Goal: Browse casually

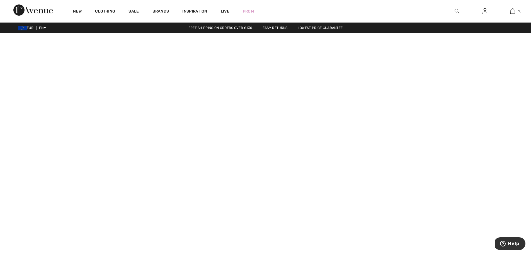
click at [128, 225] on video at bounding box center [265, 166] width 531 height 266
click at [129, 219] on video at bounding box center [265, 166] width 531 height 266
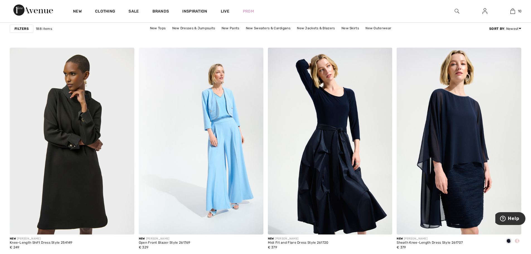
scroll to position [992, 0]
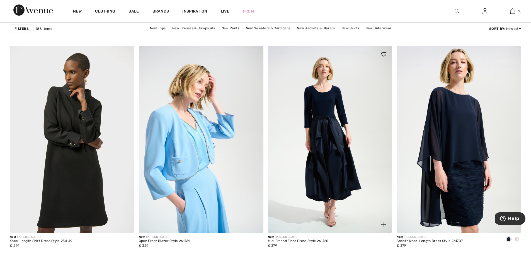
click at [331, 126] on img at bounding box center [330, 139] width 125 height 187
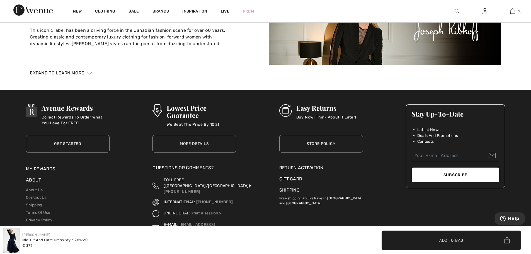
scroll to position [883, 0]
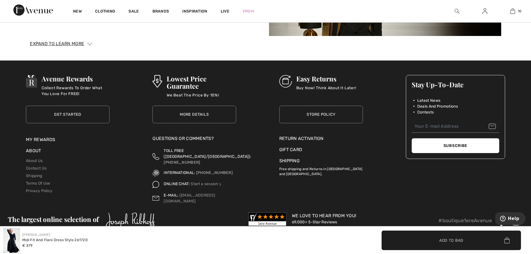
click at [17, 240] on img at bounding box center [11, 240] width 17 height 25
click at [15, 236] on img at bounding box center [11, 240] width 17 height 25
click at [13, 236] on img at bounding box center [11, 240] width 17 height 25
drag, startPoint x: 13, startPoint y: 236, endPoint x: 11, endPoint y: 267, distance: 31.3
